Goal: Find specific page/section: Find specific page/section

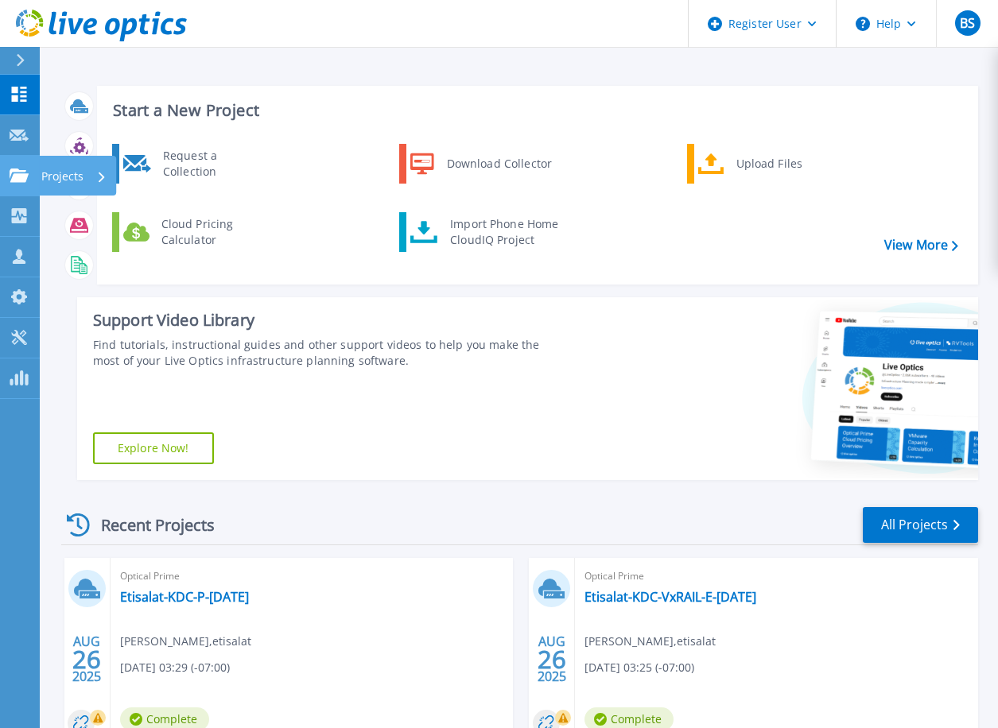
click at [35, 170] on link "Projects Projects" at bounding box center [20, 176] width 40 height 41
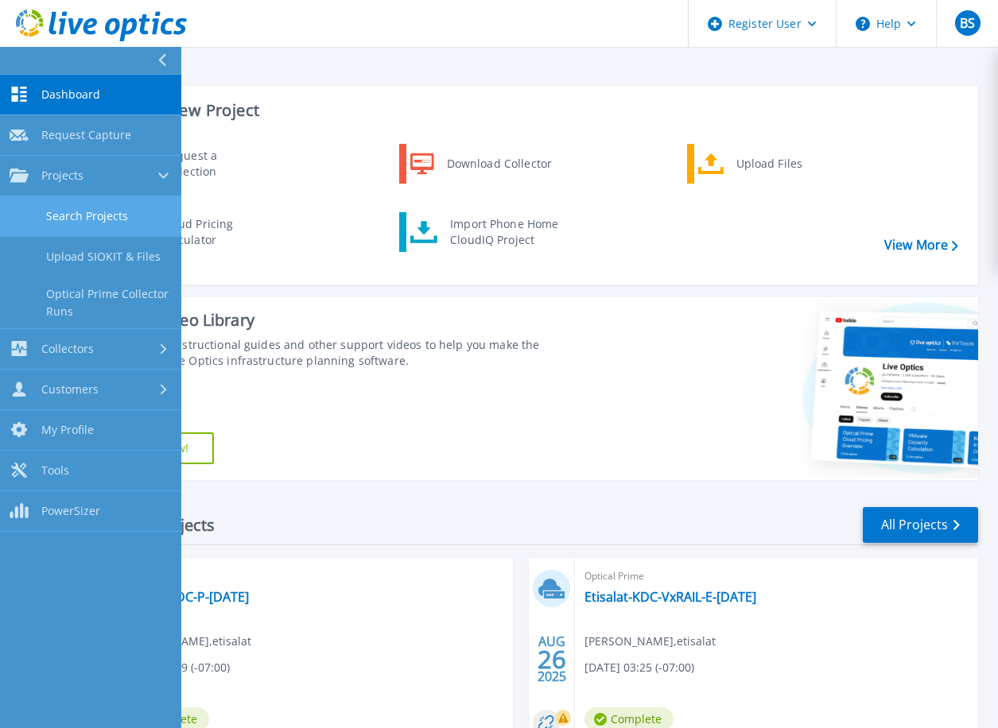
click at [99, 215] on link "Search Projects" at bounding box center [90, 216] width 181 height 41
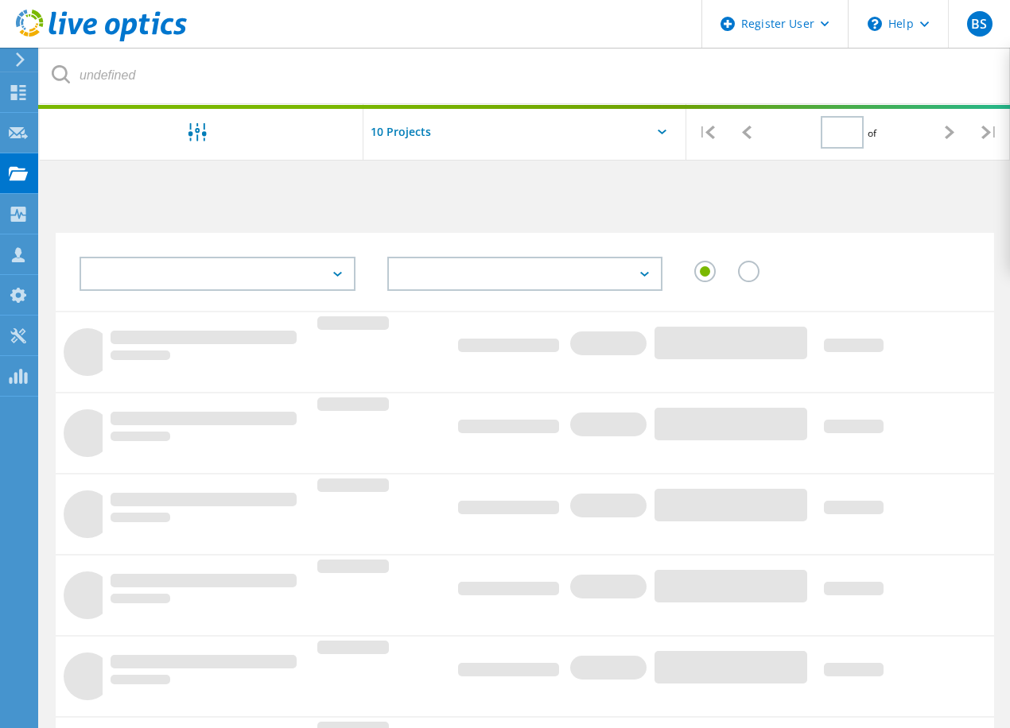
type input "1"
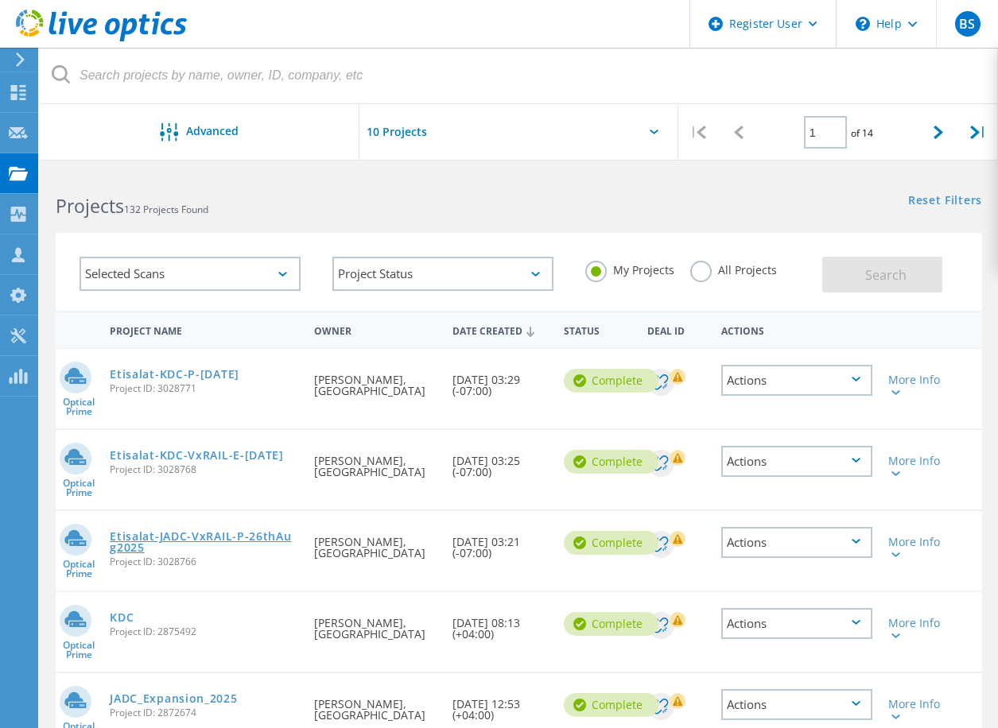
click at [254, 534] on link "Etisalat-JADC-VxRAIL-P-26thAug2025" at bounding box center [204, 542] width 188 height 22
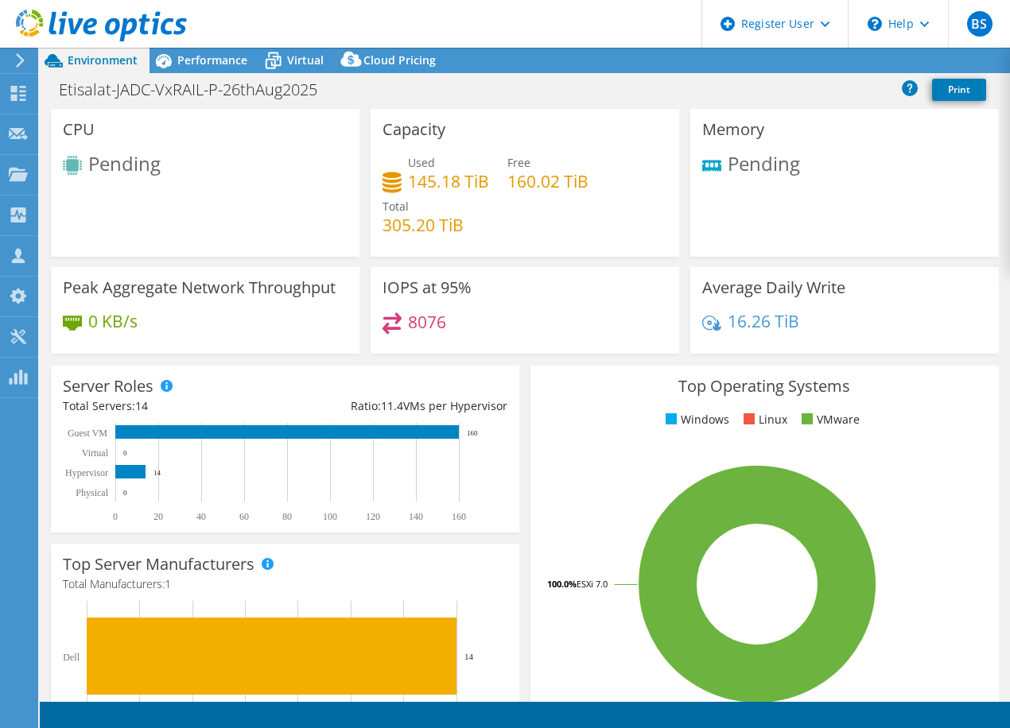
select select "USD"
